Goal: Transaction & Acquisition: Purchase product/service

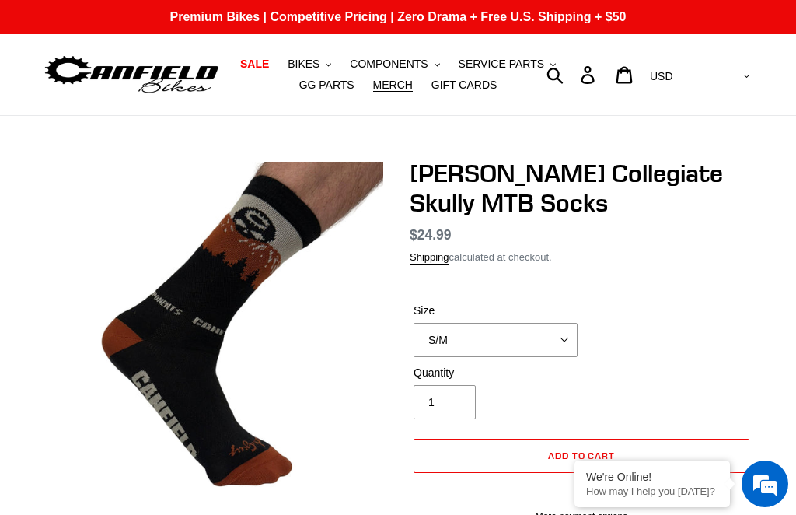
select select "L/XL"
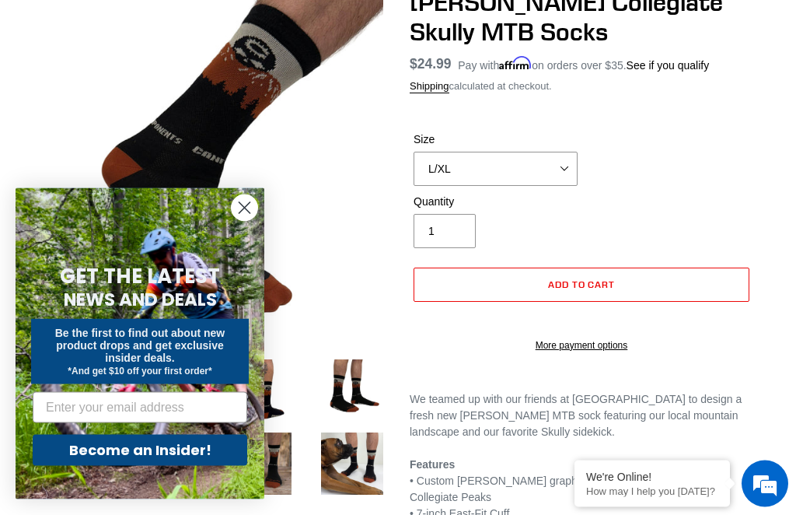
scroll to position [171, 0]
click at [241, 211] on icon "Close dialog" at bounding box center [244, 208] width 11 height 11
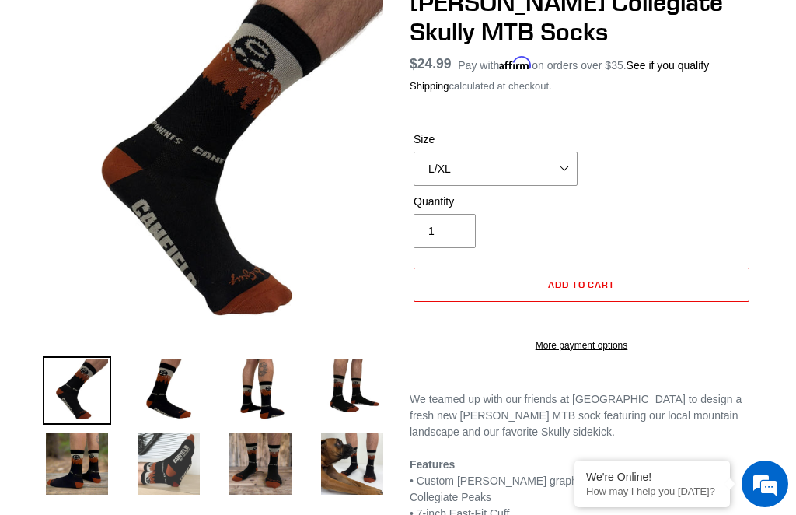
click at [182, 477] on img at bounding box center [168, 463] width 68 height 68
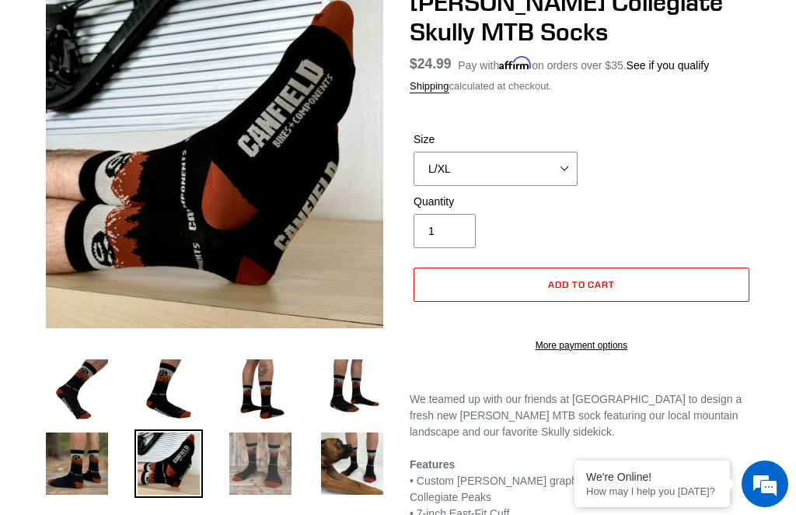
click at [262, 473] on img at bounding box center [260, 463] width 68 height 68
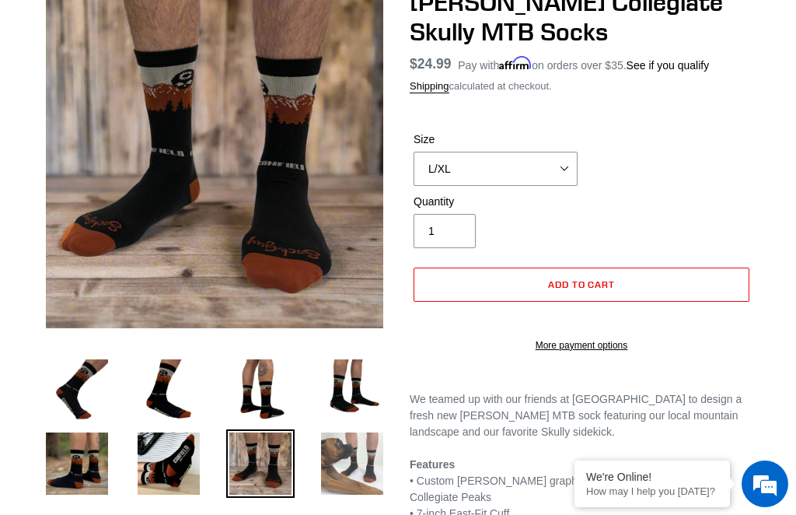
click at [358, 467] on img at bounding box center [352, 463] width 68 height 68
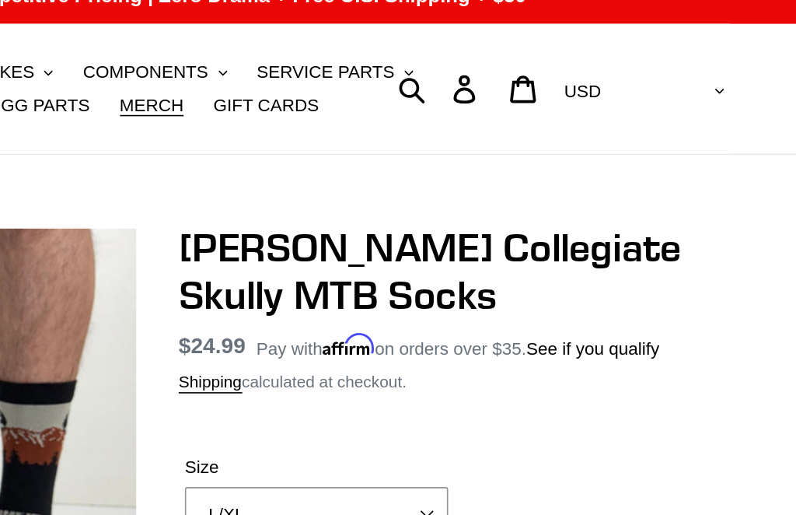
scroll to position [0, 0]
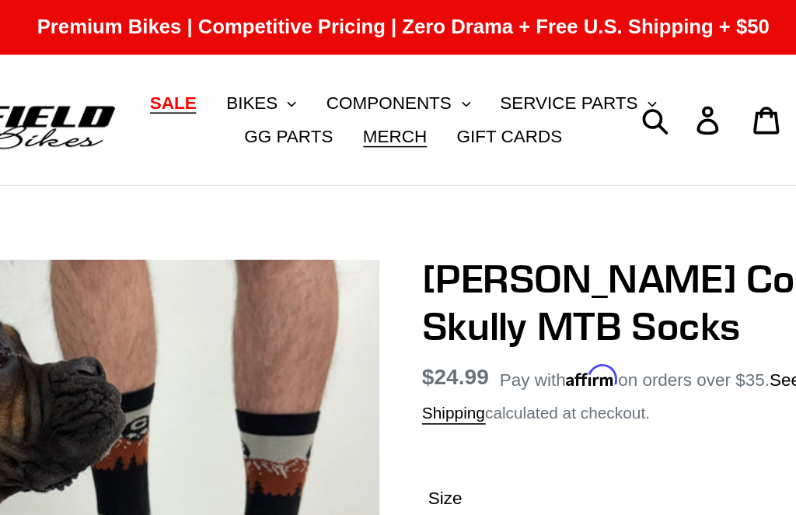
click at [240, 67] on span "SALE" at bounding box center [254, 64] width 29 height 13
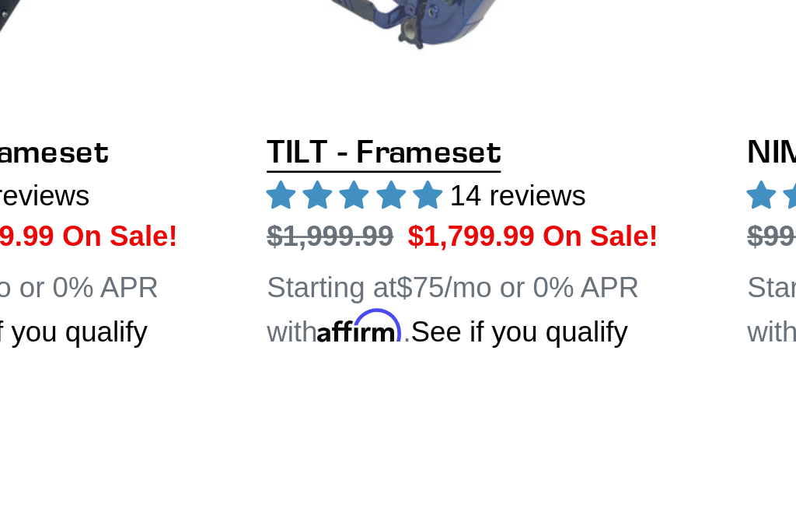
click at [410, 99] on link "TILT - Frameset" at bounding box center [490, 207] width 160 height 257
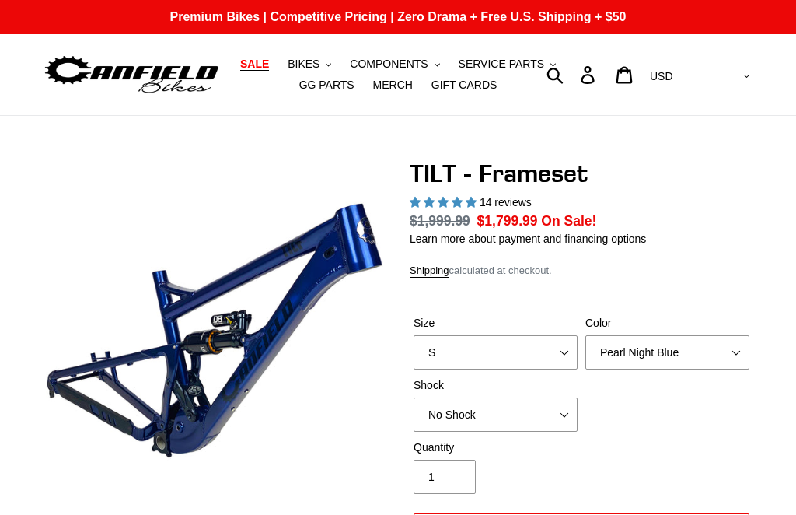
select select "highest-rating"
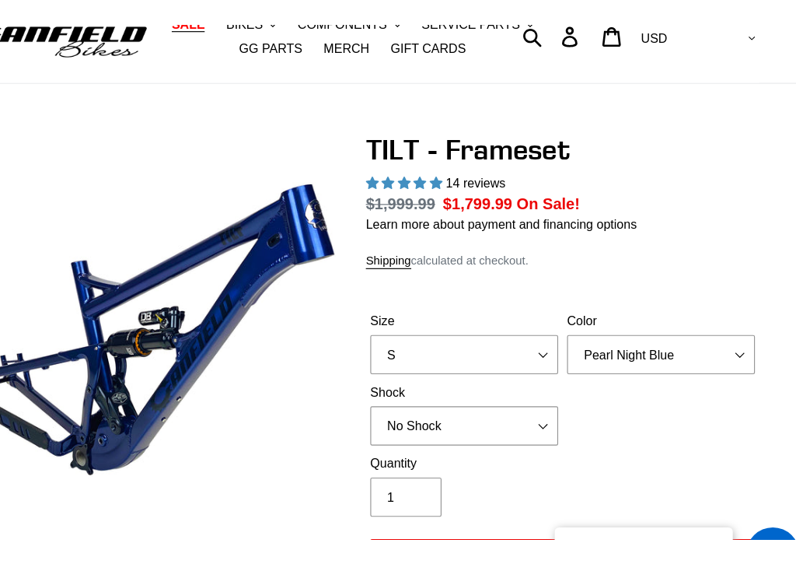
scroll to position [113, 0]
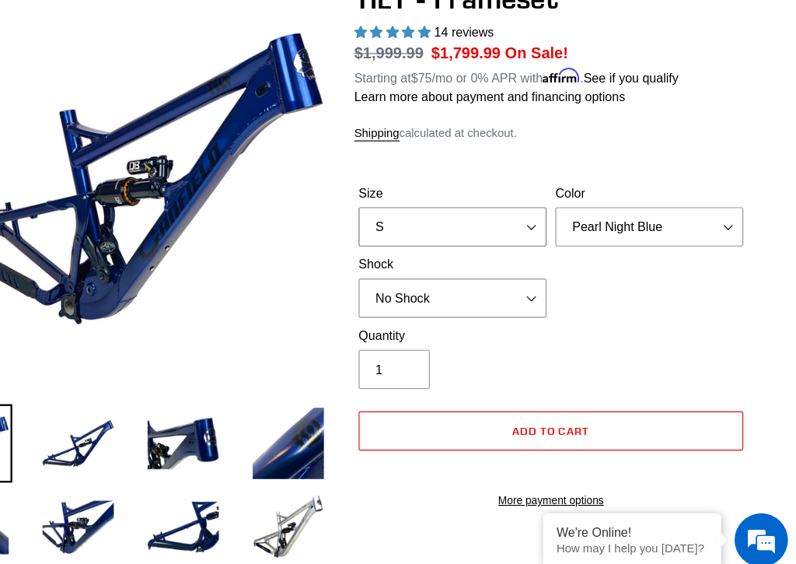
click at [475, 243] on select "S M L XL" at bounding box center [496, 260] width 164 height 34
select select "M"
click at [470, 305] on select "No Shock Cane Creek DB Kitsuma Air RockShox Deluxe Ultimate Fox FLOAT X EXT Sto…" at bounding box center [496, 322] width 164 height 34
click at [462, 305] on select "No Shock Cane Creek DB Kitsuma Air RockShox Deluxe Ultimate Fox FLOAT X EXT Sto…" at bounding box center [496, 322] width 164 height 34
click at [463, 305] on select "No Shock Cane Creek DB Kitsuma Air RockShox Deluxe Ultimate Fox FLOAT X EXT Sto…" at bounding box center [496, 322] width 164 height 34
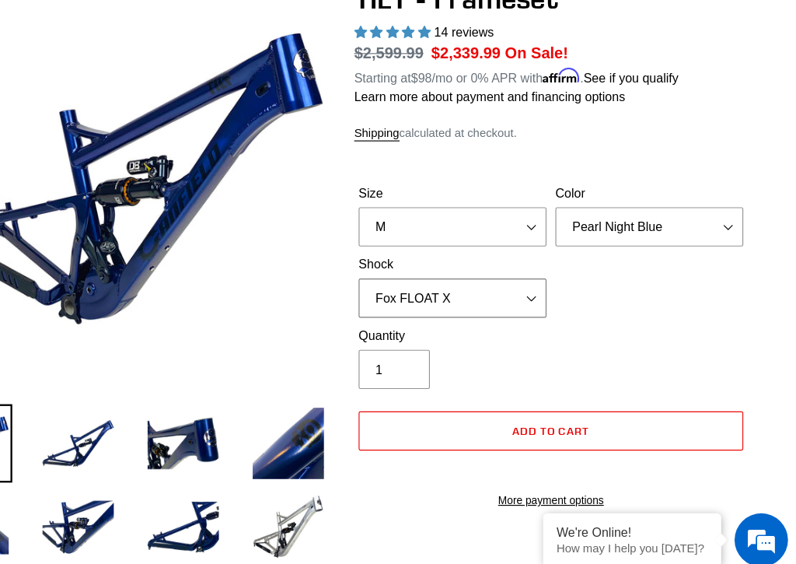
click at [462, 305] on select "No Shock Cane Creek DB Kitsuma Air RockShox Deluxe Ultimate Fox FLOAT X EXT Sto…" at bounding box center [496, 322] width 164 height 34
click at [456, 305] on select "No Shock Cane Creek DB Kitsuma Air RockShox Deluxe Ultimate Fox FLOAT X EXT Sto…" at bounding box center [496, 322] width 164 height 34
select select "No Shock"
